Goal: Task Accomplishment & Management: Complete application form

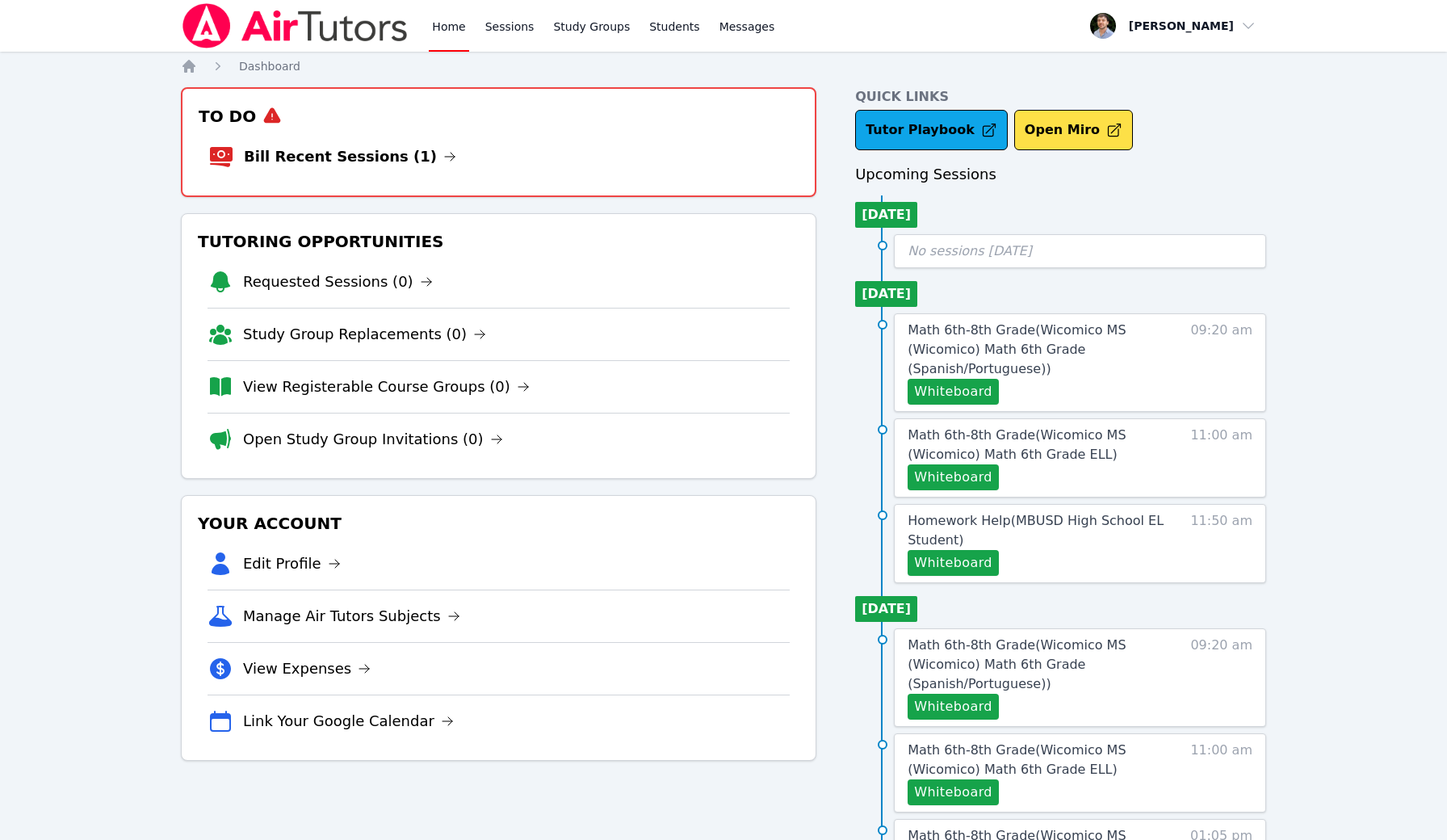
click at [559, 168] on li "Bill Recent Sessions (1)" at bounding box center [498, 156] width 581 height 51
click at [395, 160] on link "Bill Recent Sessions (1)" at bounding box center [350, 156] width 213 height 23
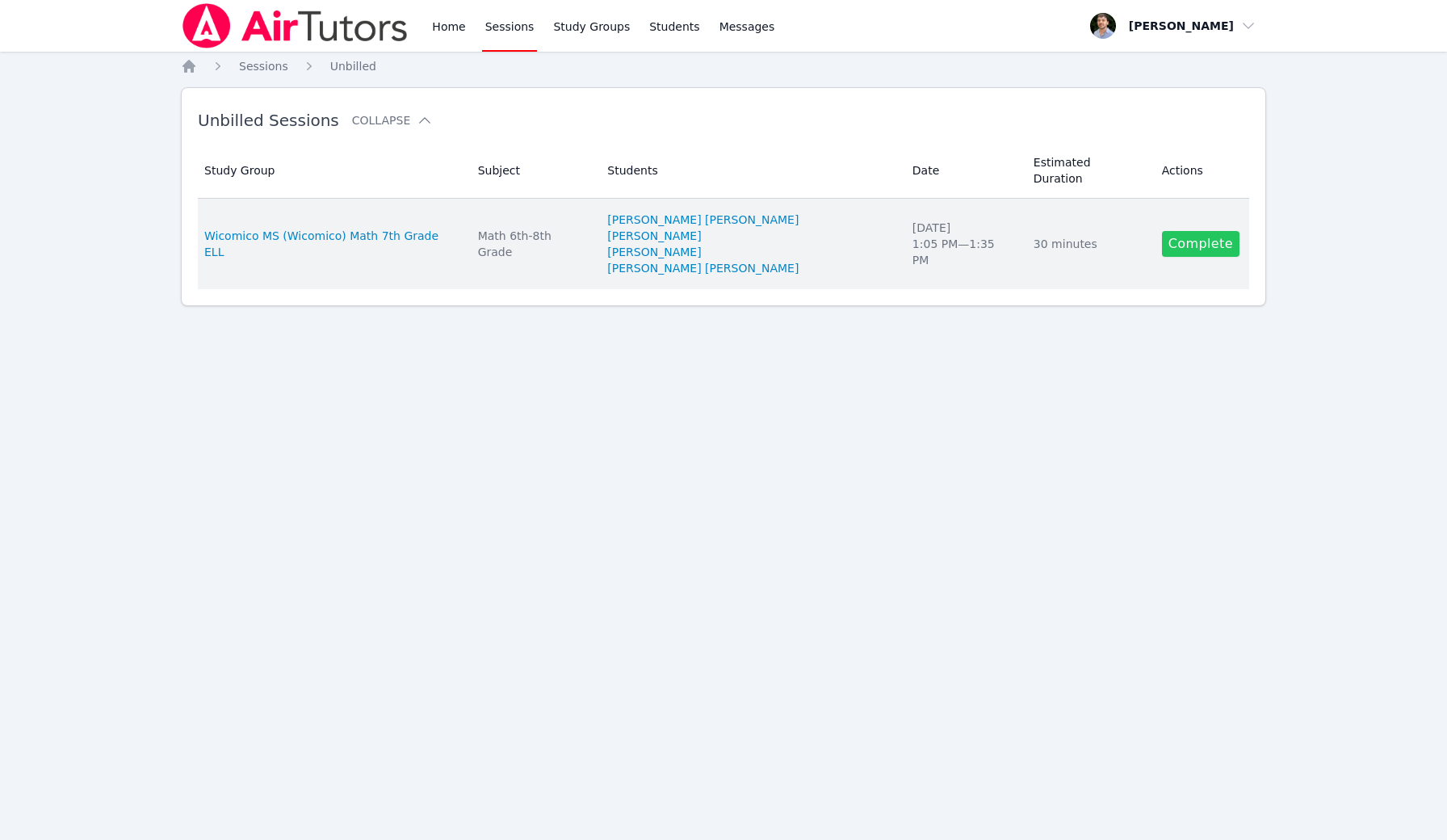
click at [1179, 231] on link "Complete" at bounding box center [1201, 244] width 77 height 26
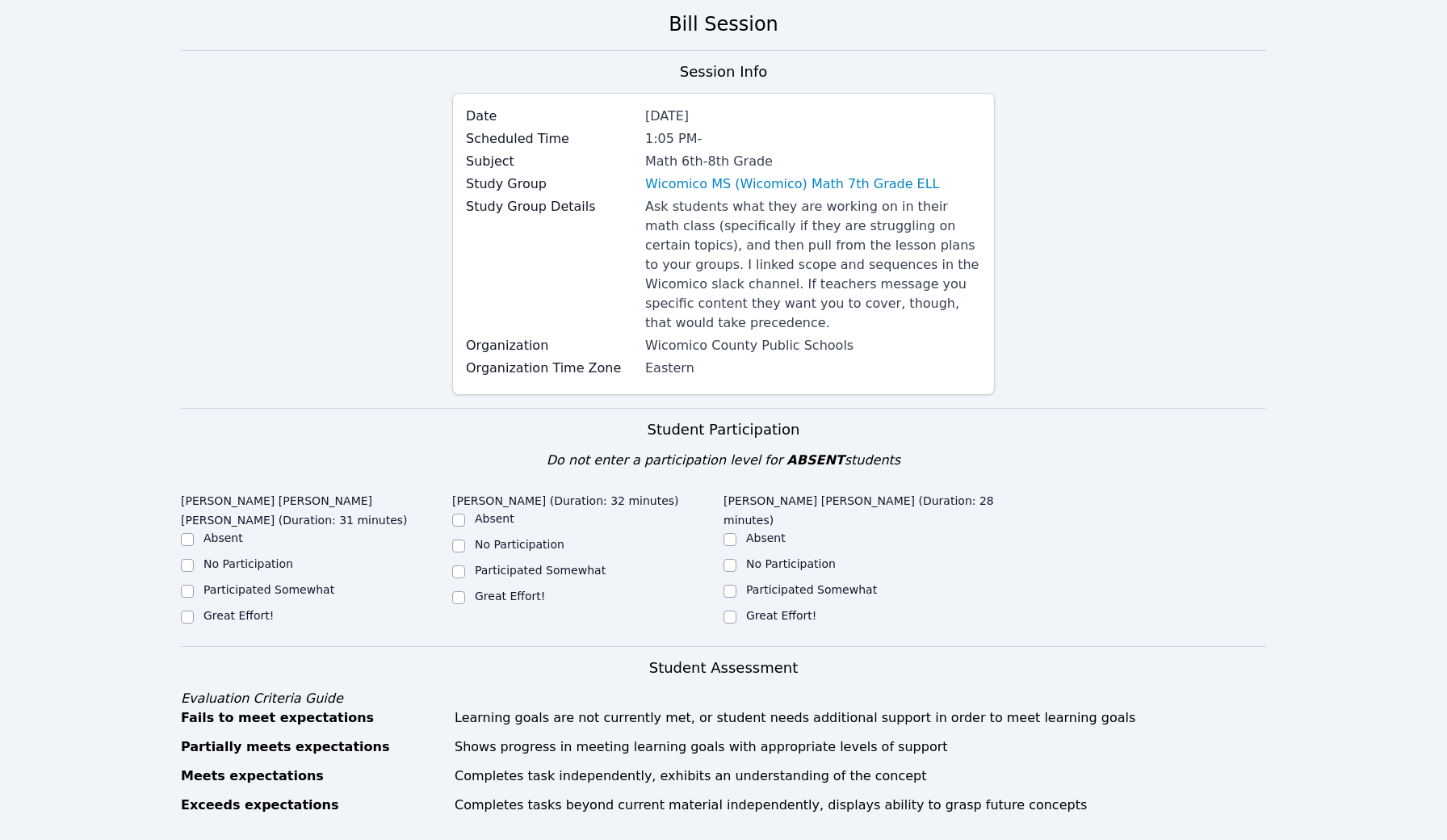
scroll to position [131, 0]
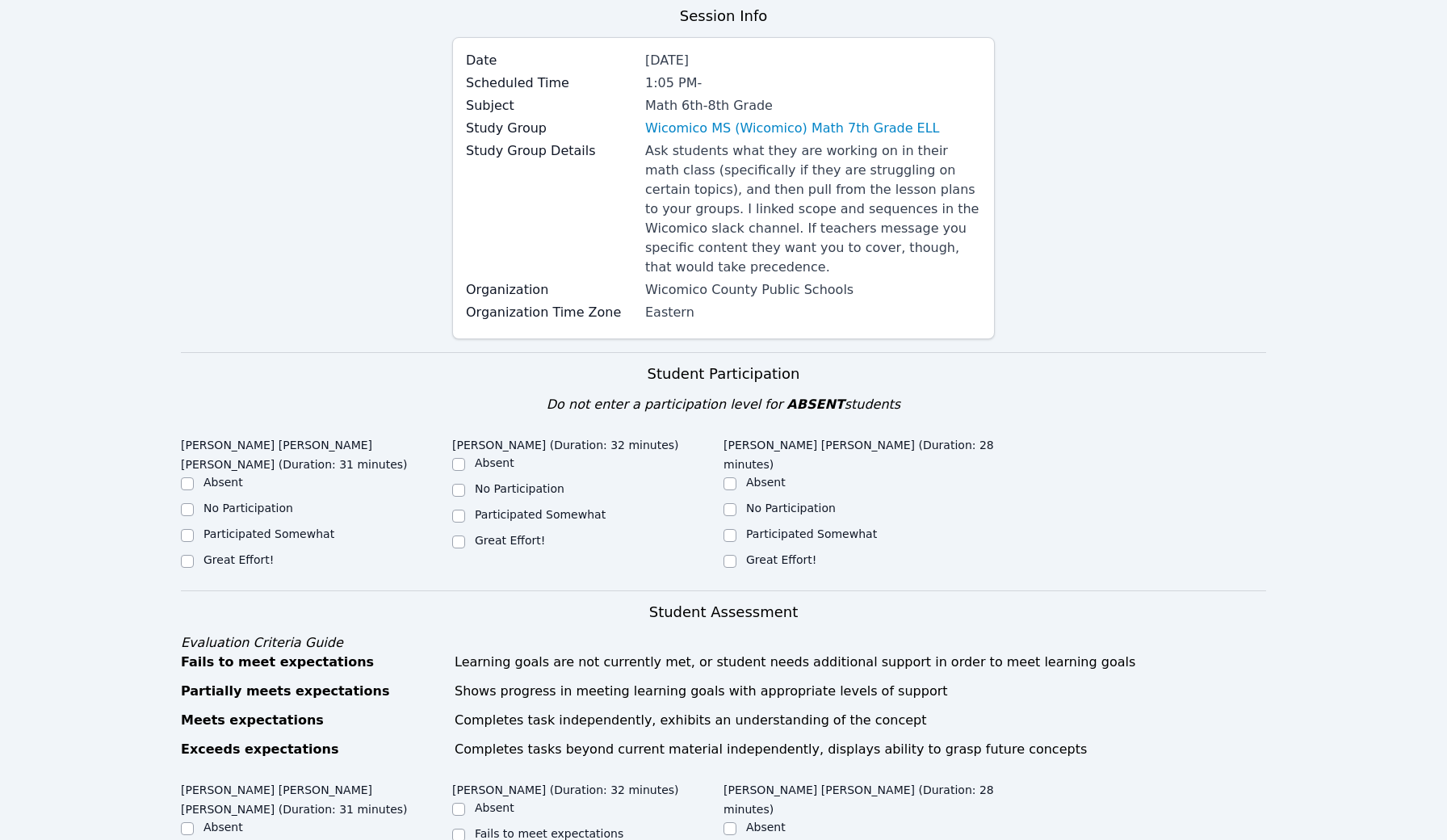
click at [255, 573] on div "[PERSON_NAME] [PERSON_NAME] [PERSON_NAME] (Duration: 31 minutes) Absent No Part…" at bounding box center [316, 505] width 271 height 150
click at [257, 551] on ul "Absent No Participation Participated Somewhat Great Effort!" at bounding box center [316, 522] width 271 height 97
click at [258, 556] on label "Great Effort!" at bounding box center [239, 559] width 70 height 13
click at [194, 556] on input "Great Effort!" at bounding box center [187, 561] width 13 height 13
checkbox input "true"
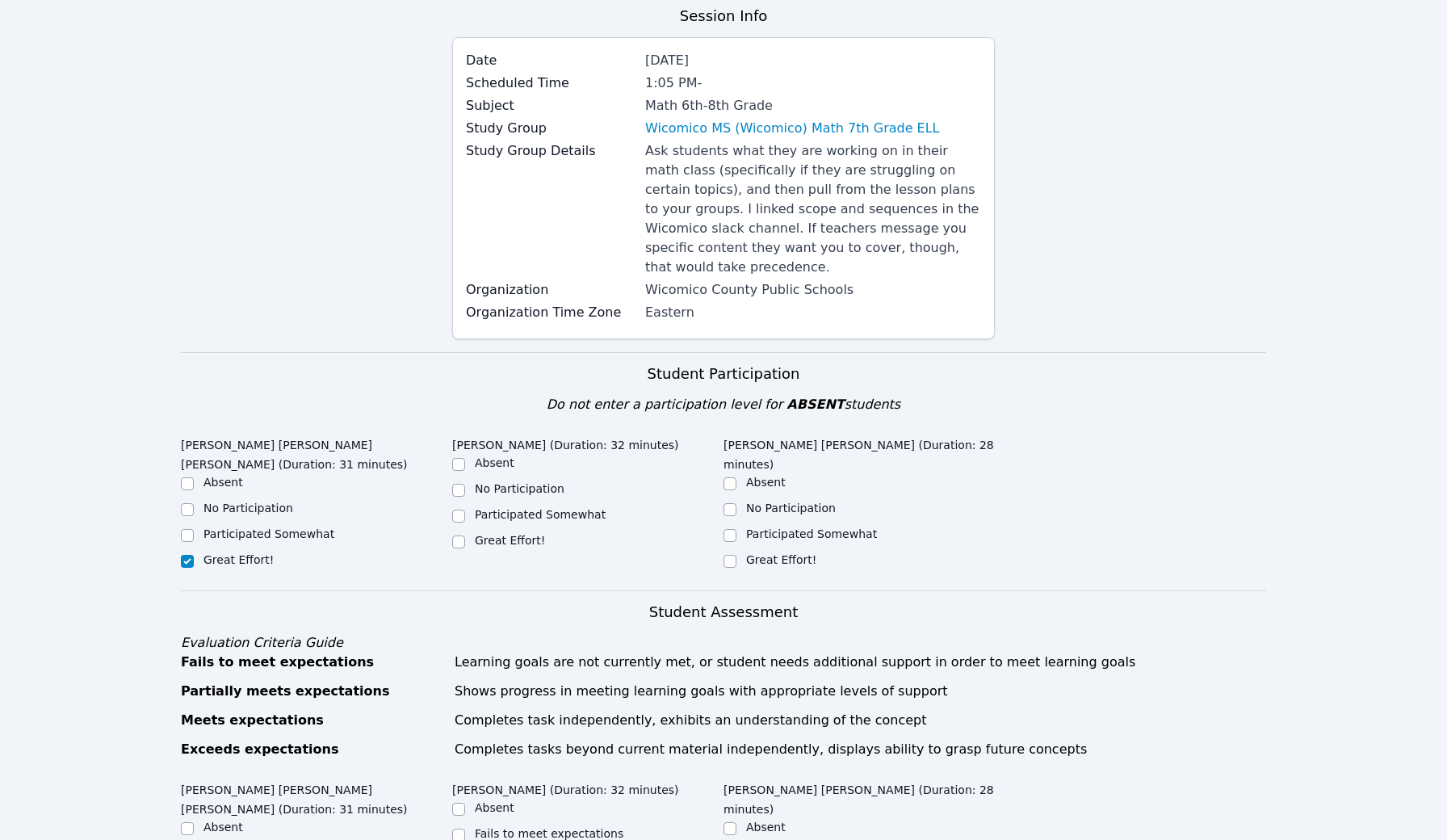
click at [512, 545] on label "Great Effort!" at bounding box center [510, 540] width 70 height 13
click at [466, 545] on input "Great Effort!" at bounding box center [458, 542] width 13 height 13
checkbox input "true"
click at [748, 553] on label "Great Effort!" at bounding box center [782, 559] width 70 height 13
click at [737, 555] on input "Great Effort!" at bounding box center [730, 561] width 13 height 13
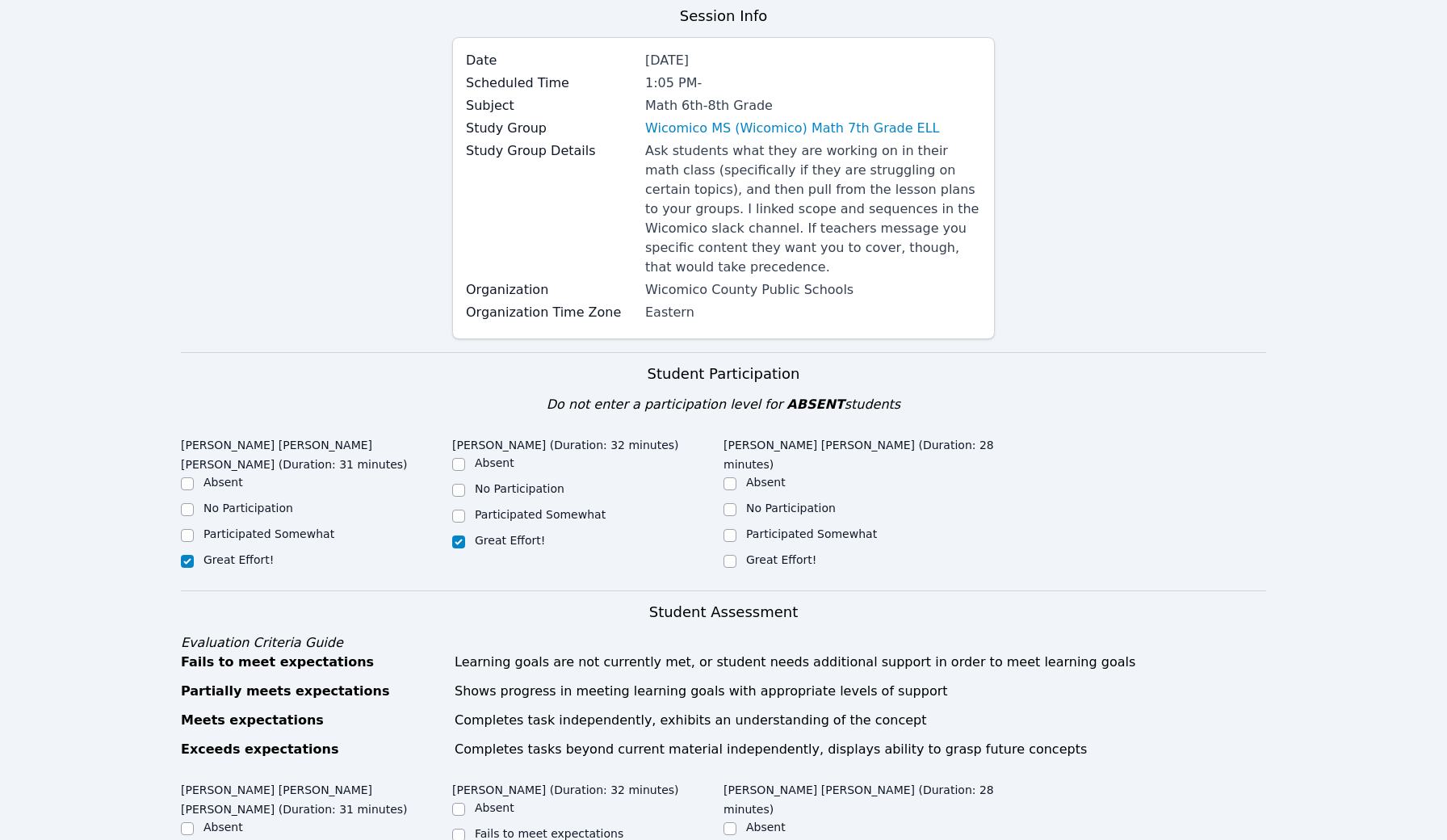
checkbox input "true"
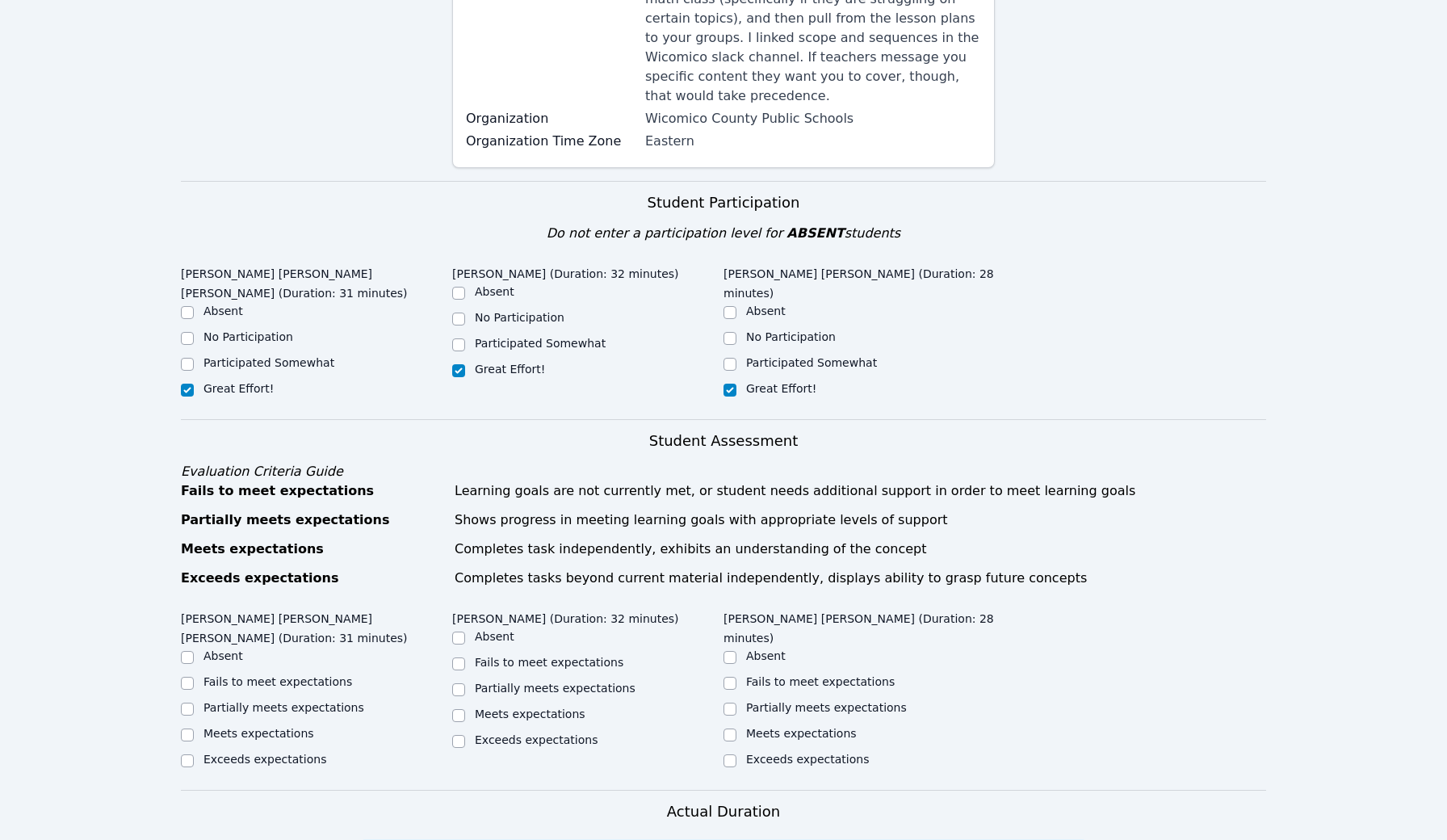
scroll to position [617, 0]
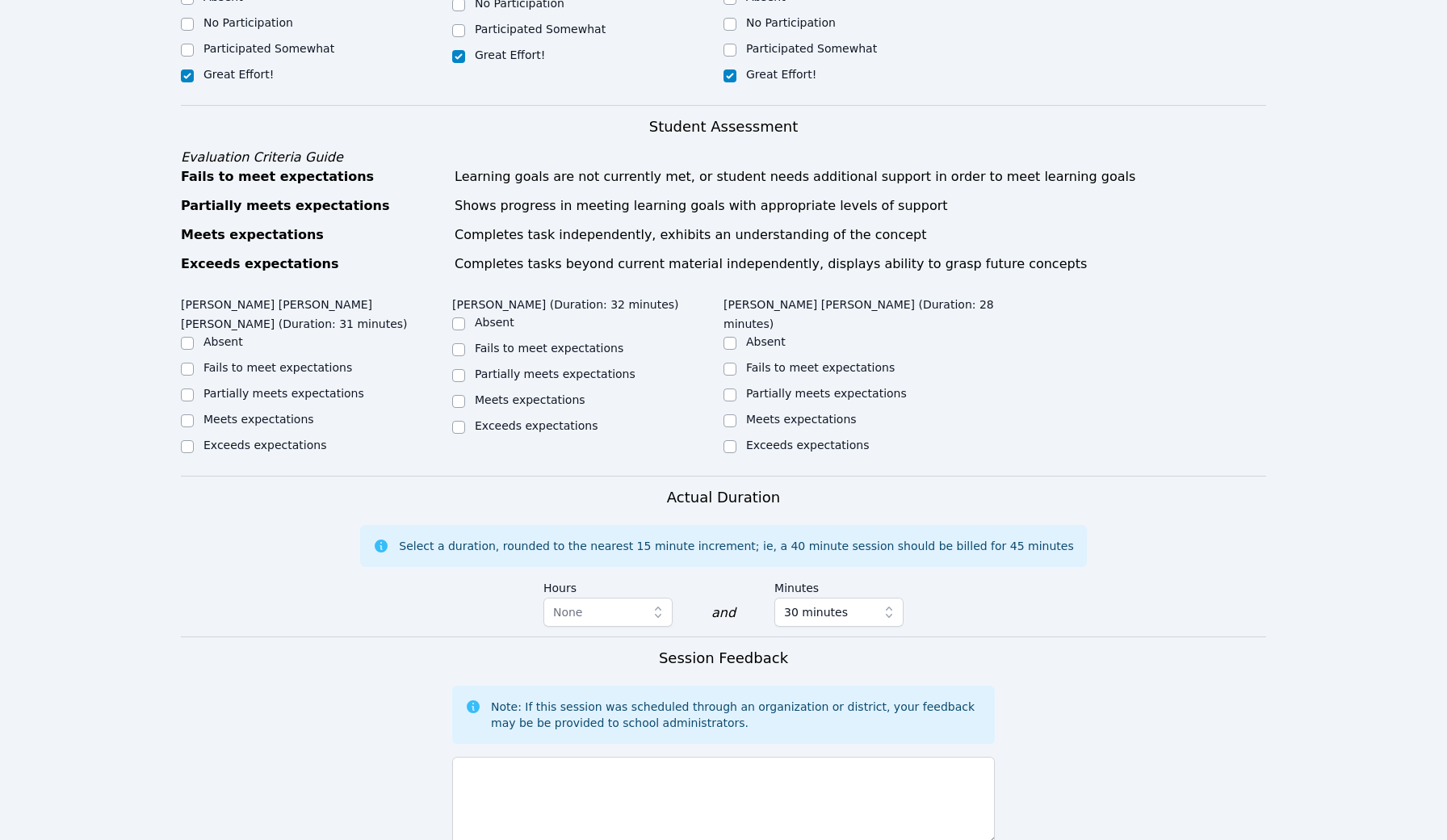
click at [755, 412] on label "Meets expectations" at bounding box center [801, 419] width 111 height 13
click at [737, 414] on input "Meets expectations" at bounding box center [730, 420] width 13 height 13
checkbox input "true"
click at [584, 379] on label "Partially meets expectations" at bounding box center [555, 374] width 160 height 13
click at [466, 379] on input "Partially meets expectations" at bounding box center [458, 375] width 13 height 13
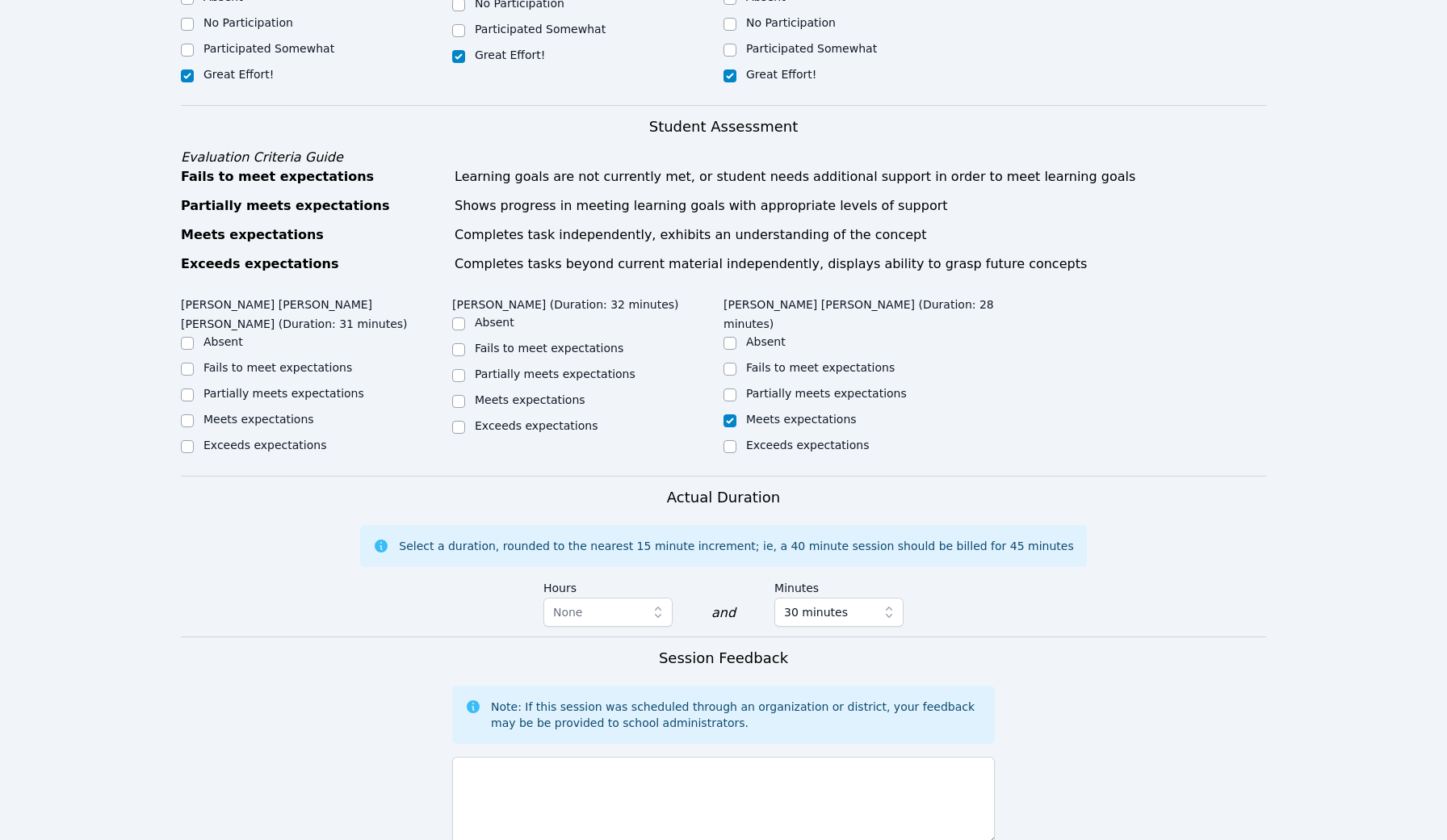
checkbox input "true"
click at [296, 415] on label "Meets expectations" at bounding box center [258, 419] width 111 height 13
click at [194, 415] on input "Meets expectations" at bounding box center [187, 420] width 13 height 13
checkbox input "true"
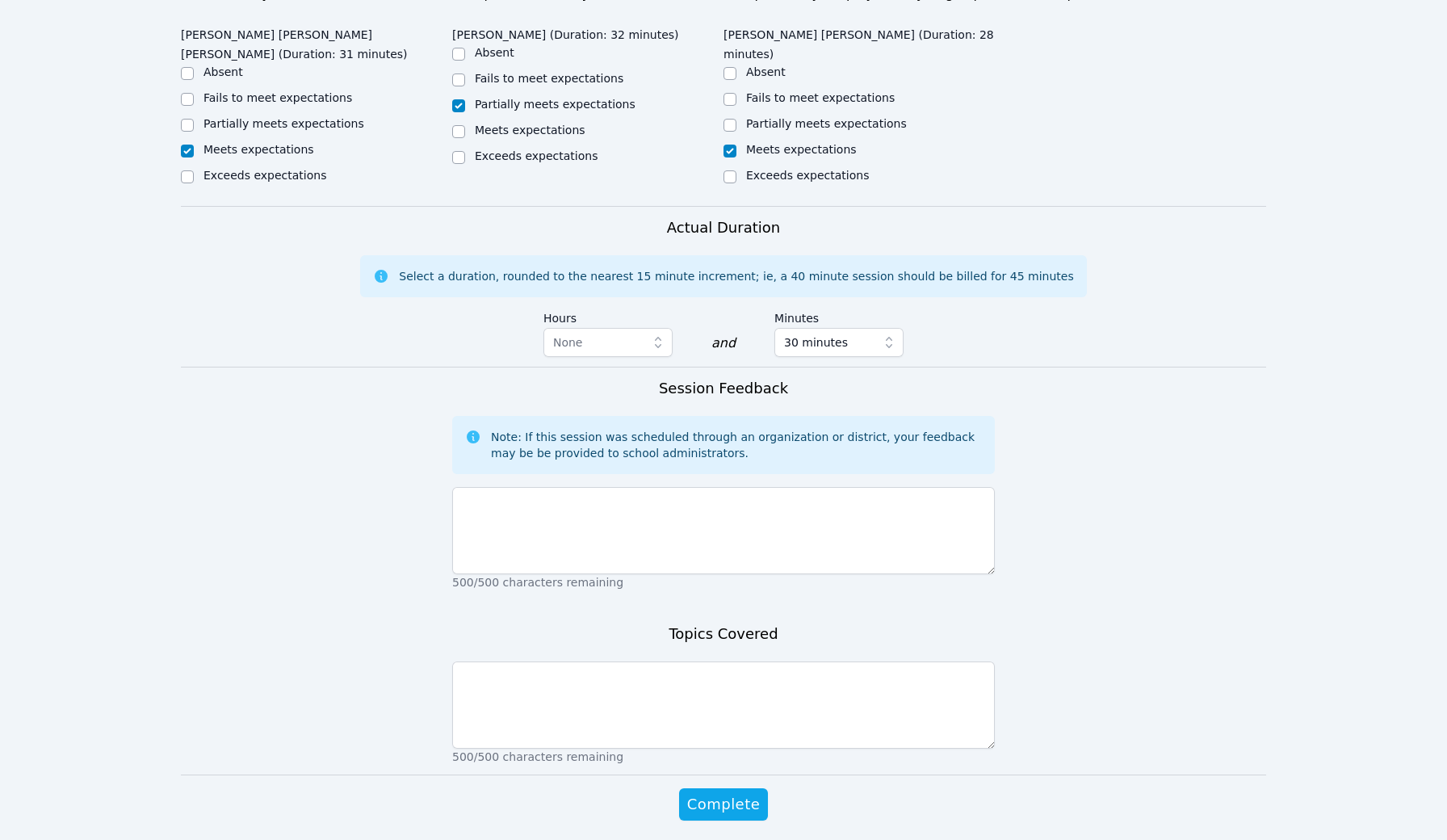
scroll to position [898, 0]
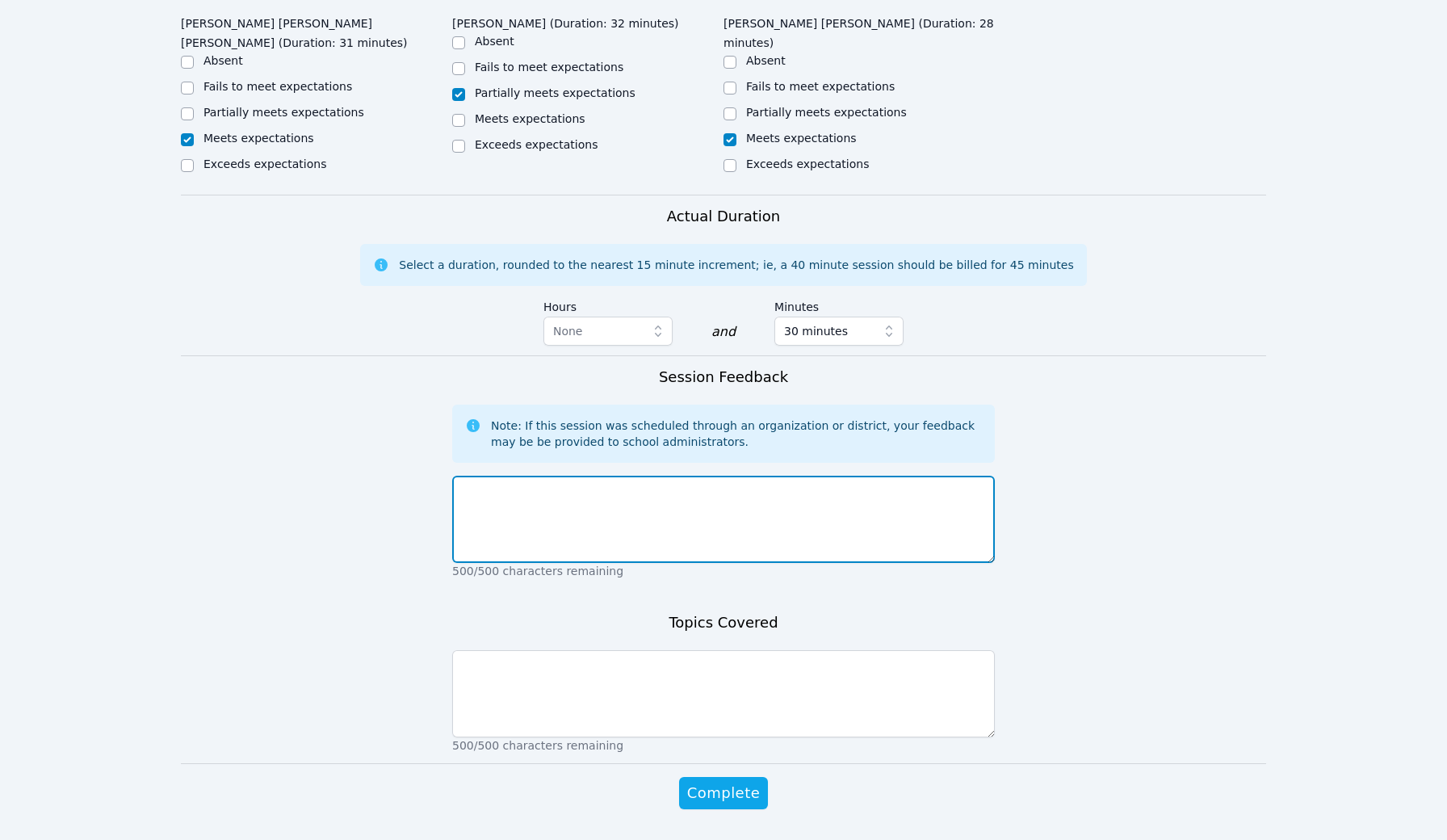
click at [601, 540] on textarea at bounding box center [723, 519] width 543 height 87
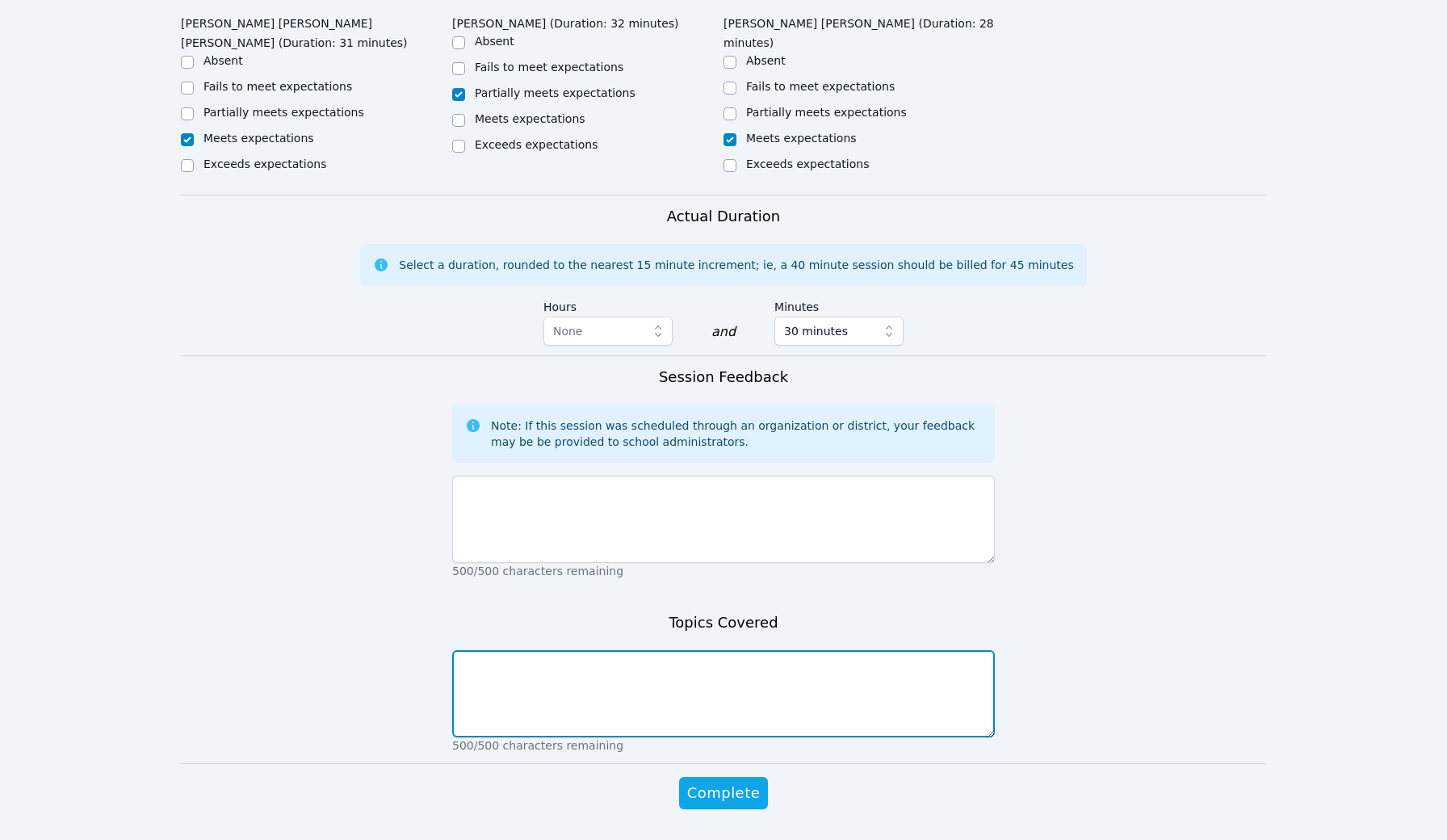
click at [637, 674] on textarea at bounding box center [723, 693] width 543 height 87
type textarea "We reviewed division and multiplication and then started gettin into proportion…"
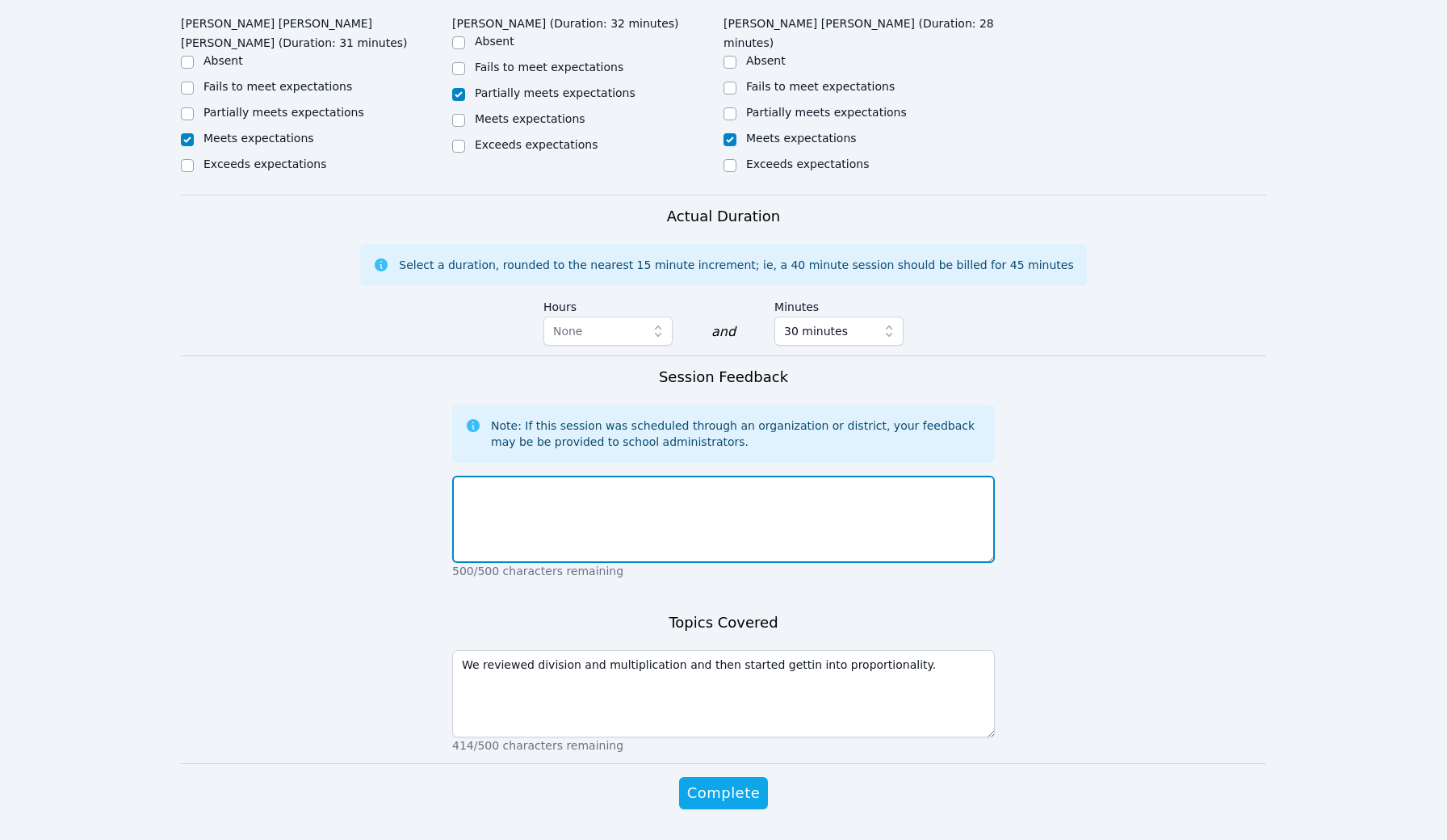
click at [589, 503] on textarea at bounding box center [723, 519] width 543 height 87
type textarea "[PERSON_NAME], the students did not know what the material they were learning i…"
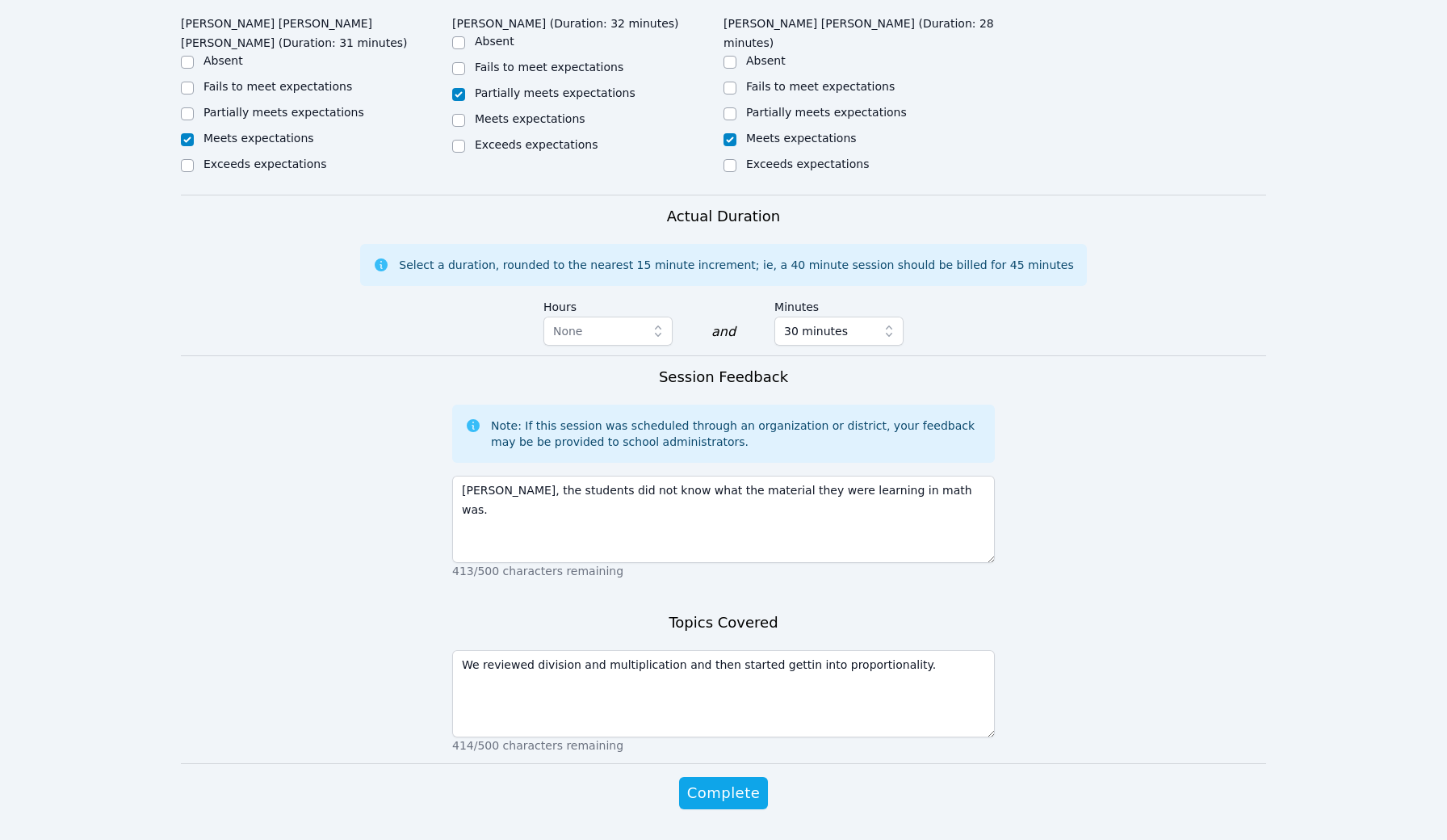
click at [695, 810] on div "Complete" at bounding box center [723, 809] width 543 height 65
click at [721, 790] on span "Complete" at bounding box center [723, 792] width 73 height 23
